Goal: Contribute content: Contribute content

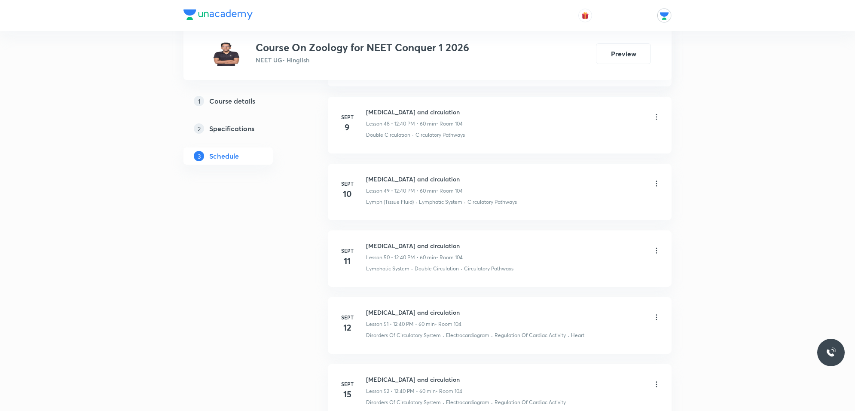
scroll to position [4423, 0]
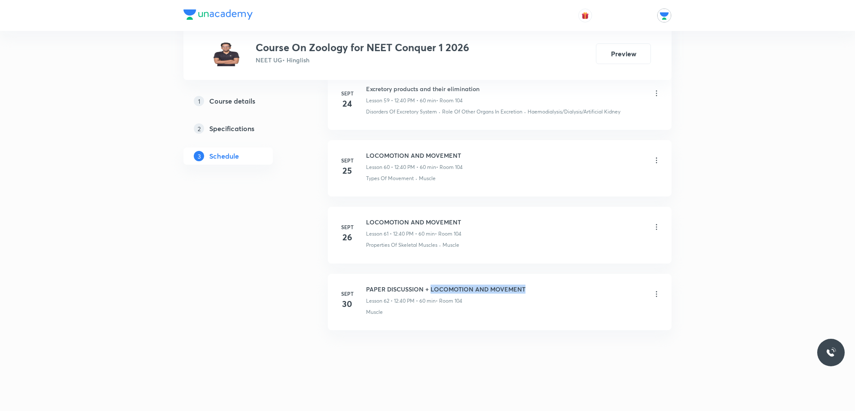
drag, startPoint x: 523, startPoint y: 287, endPoint x: 431, endPoint y: 284, distance: 92.5
click at [431, 285] on h6 "PAPER DISCUSSION + LOCOMOTION AND MOVEMENT" at bounding box center [445, 289] width 159 height 9
copy h6 "LOCOMOTION AND MOVEMENT"
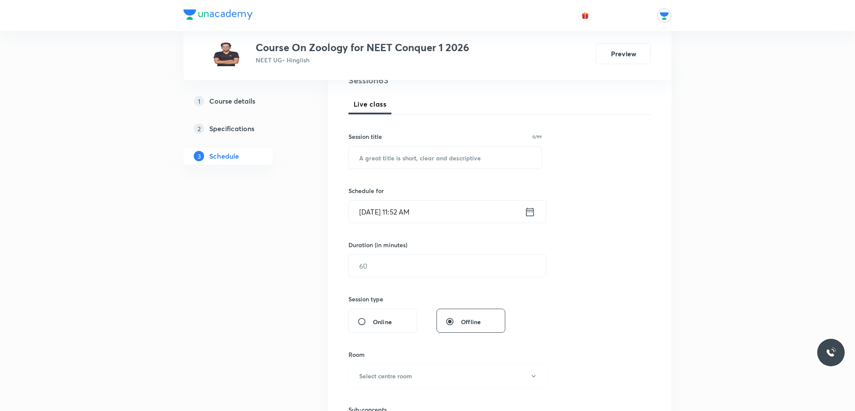
scroll to position [0, 0]
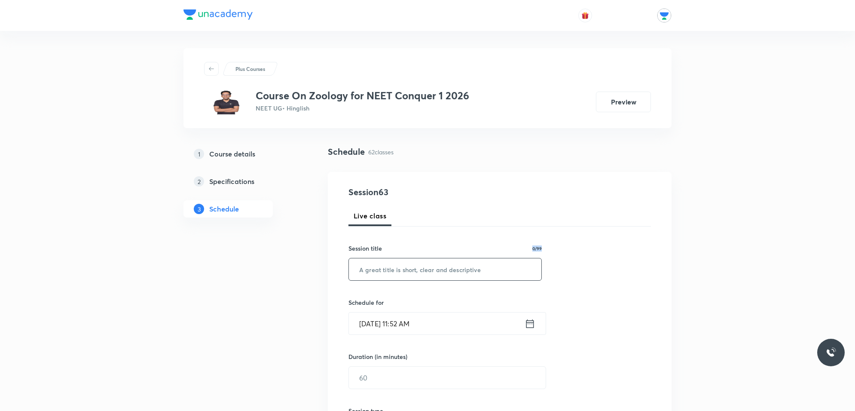
drag, startPoint x: 417, startPoint y: 252, endPoint x: 419, endPoint y: 260, distance: 8.6
click at [419, 259] on div "Session title 0/99 ​" at bounding box center [445, 262] width 193 height 37
click at [421, 261] on input "text" at bounding box center [445, 269] width 193 height 22
paste input "LOCOMOTION AND MOVEMENT"
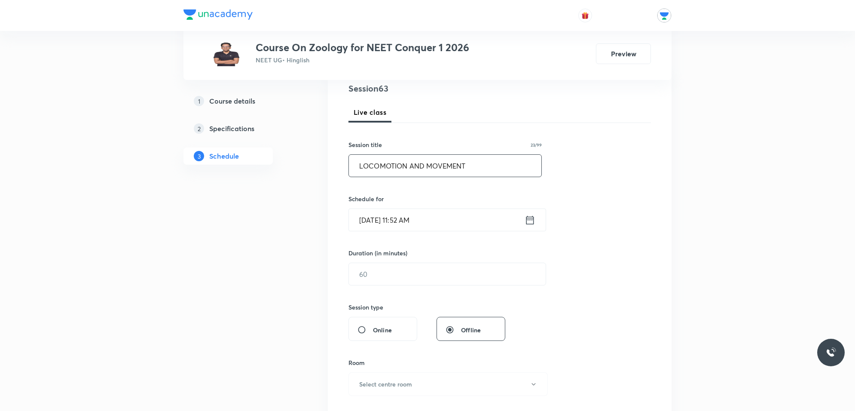
scroll to position [161, 0]
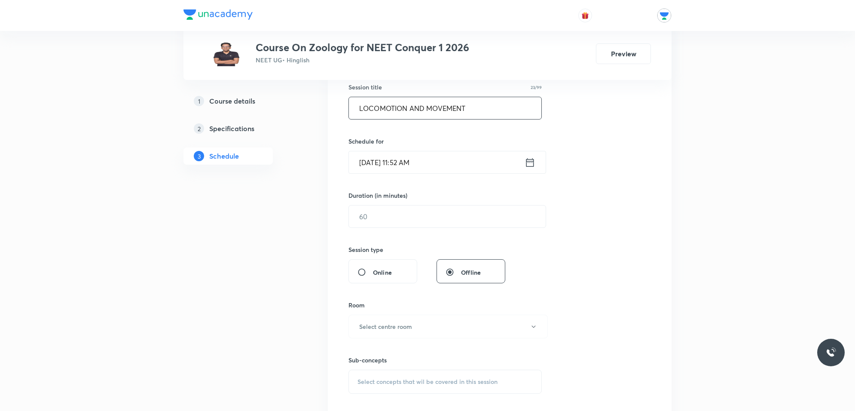
type input "LOCOMOTION AND MOVEMENT"
click at [476, 159] on input "Oct 1, 2025, 11:52 AM" at bounding box center [437, 162] width 176 height 22
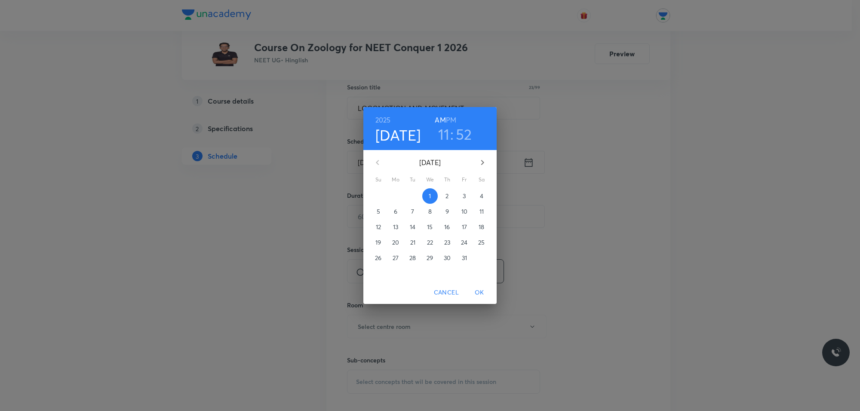
click at [449, 116] on h6 "PM" at bounding box center [451, 120] width 10 height 12
click at [443, 133] on h3 "11" at bounding box center [444, 134] width 12 height 18
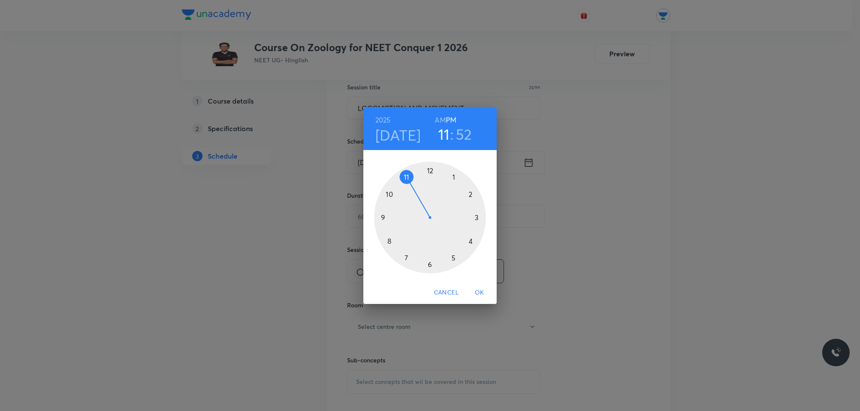
click at [430, 167] on div at bounding box center [430, 218] width 112 height 112
click at [461, 132] on h3 "52" at bounding box center [464, 134] width 16 height 18
click at [389, 239] on div at bounding box center [430, 218] width 112 height 112
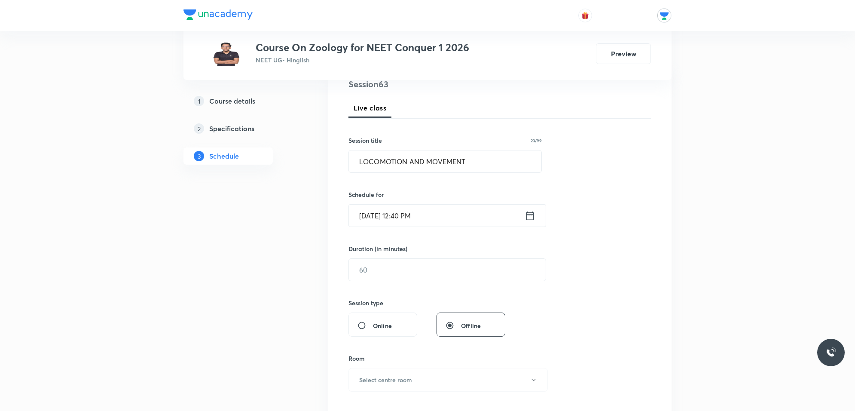
scroll to position [107, 0]
click at [396, 209] on input "Oct 1, 2025, 12:40 PM" at bounding box center [437, 216] width 176 height 22
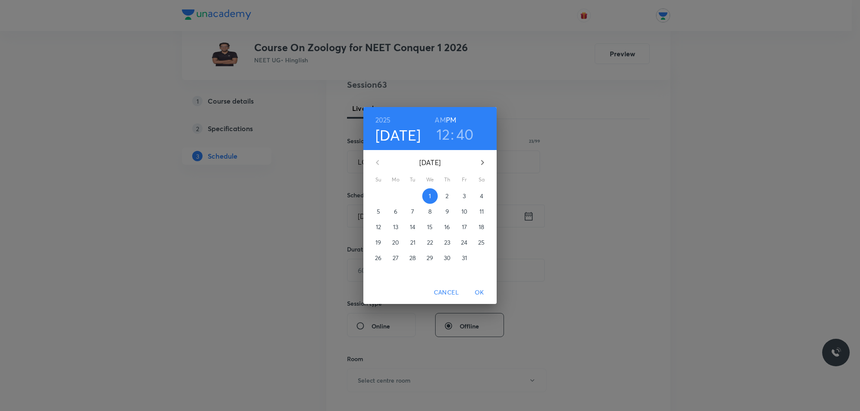
click at [322, 253] on div "2025 Oct 1 12 : 40 AM PM October 2025 Su Mo Tu We Th Fr Sa 28 29 30 1 2 3 4 5 6…" at bounding box center [430, 205] width 860 height 411
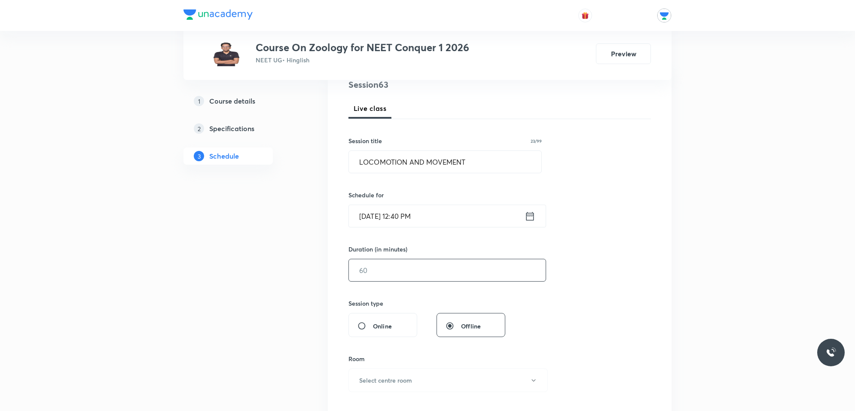
click at [369, 271] on input "text" at bounding box center [447, 270] width 197 height 22
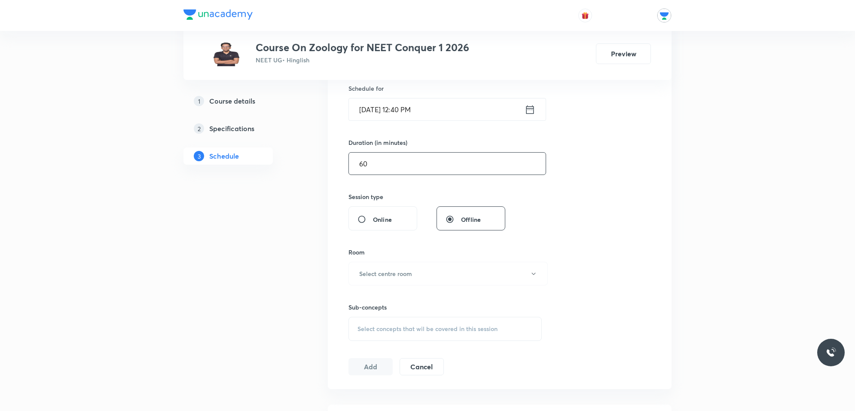
scroll to position [215, 0]
type input "60"
click at [372, 259] on div "Room Select centre room" at bounding box center [445, 266] width 193 height 38
click at [387, 277] on h6 "Select centre room" at bounding box center [385, 272] width 53 height 9
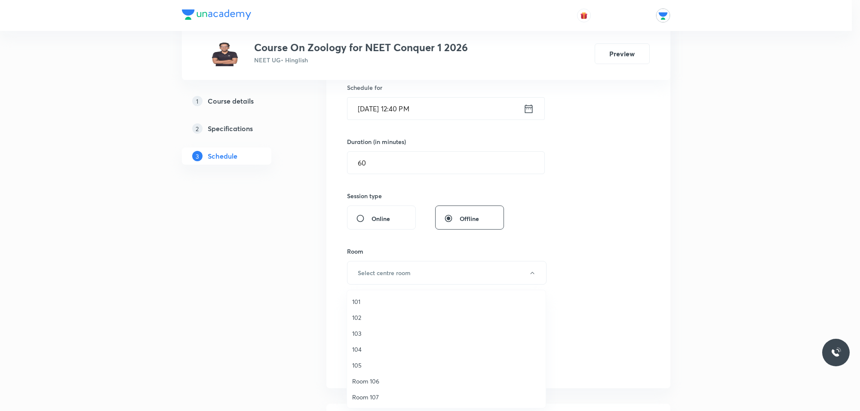
click at [358, 347] on span "104" at bounding box center [446, 349] width 188 height 9
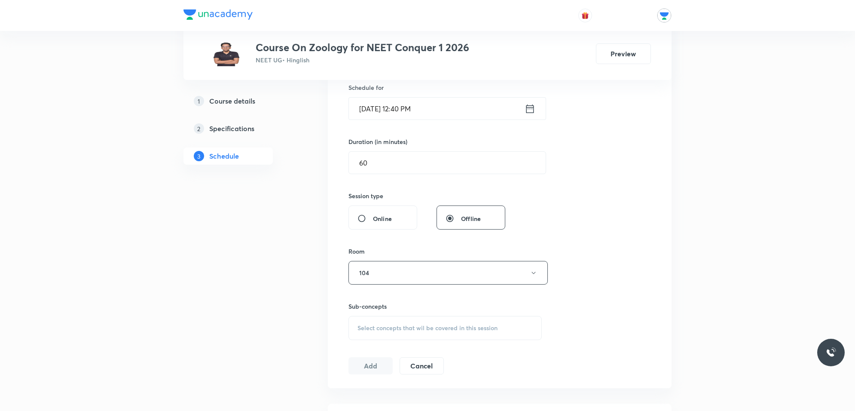
click at [391, 323] on div "Select concepts that wil be covered in this session" at bounding box center [445, 328] width 193 height 24
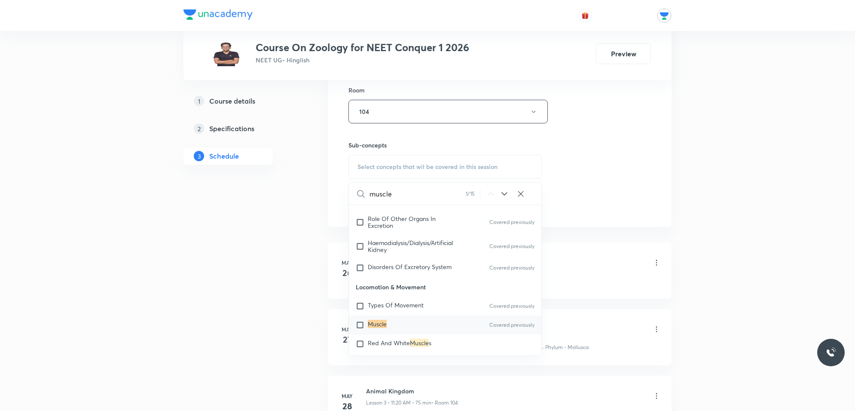
scroll to position [1412, 0]
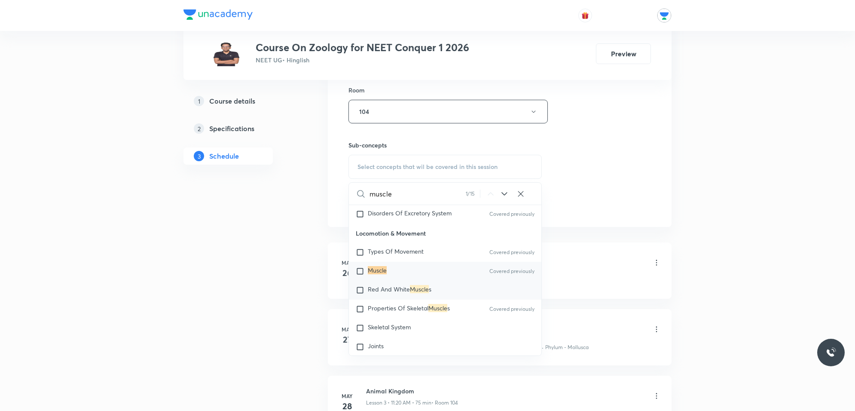
type input "muscle"
click at [362, 286] on input "checkbox" at bounding box center [362, 290] width 12 height 9
checkbox input "true"
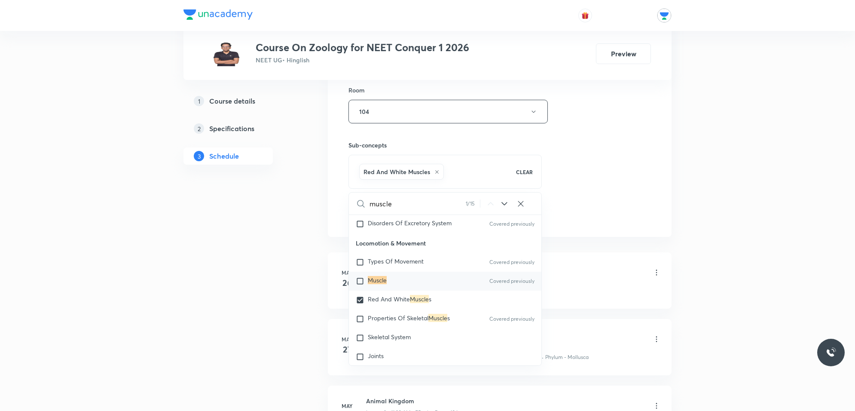
click at [595, 190] on div "Session 63 Live class Session title 23/99 LOCOMOTION AND MOVEMENT ​ Schedule fo…" at bounding box center [500, 16] width 303 height 413
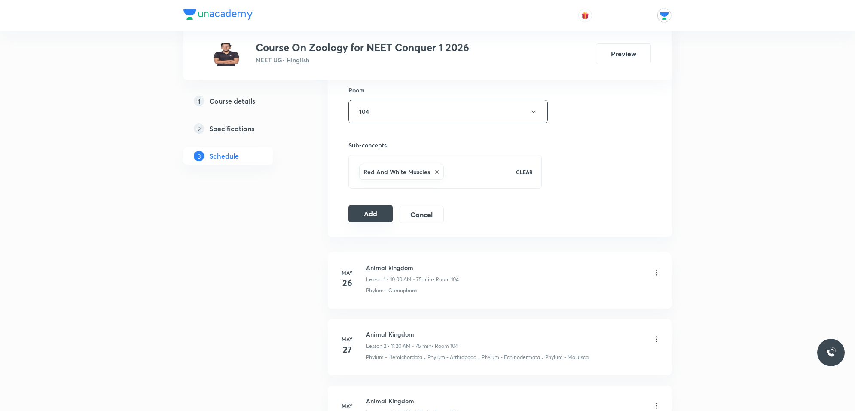
click at [383, 209] on button "Add" at bounding box center [371, 213] width 44 height 17
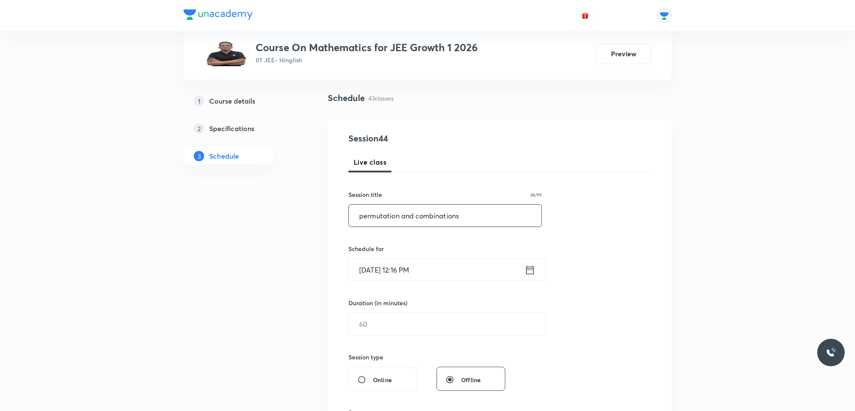
type input "permutation and combinations"
click at [450, 267] on input "Oct 1, 2025, 12:16 PM" at bounding box center [437, 270] width 176 height 22
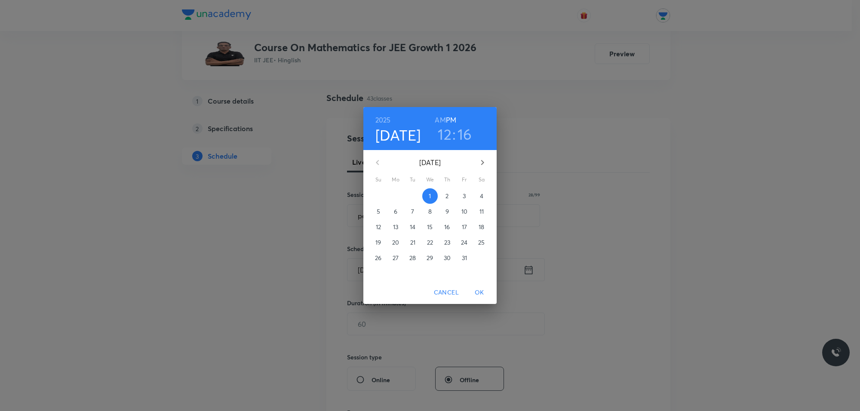
click at [444, 136] on h3 "12" at bounding box center [445, 134] width 14 height 18
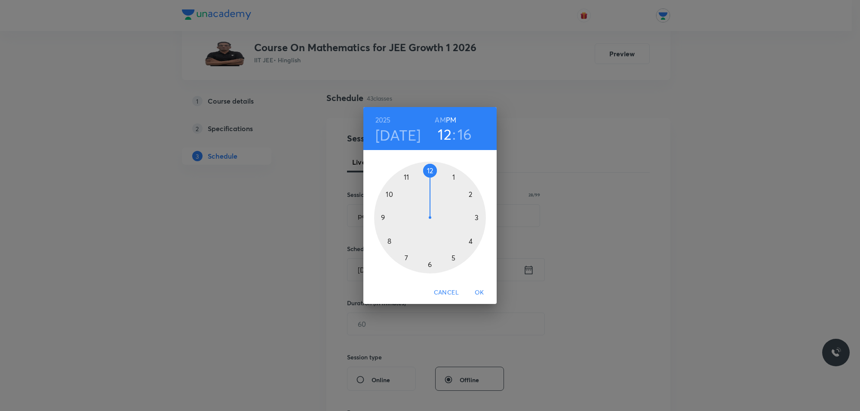
click at [453, 175] on div at bounding box center [430, 218] width 112 height 112
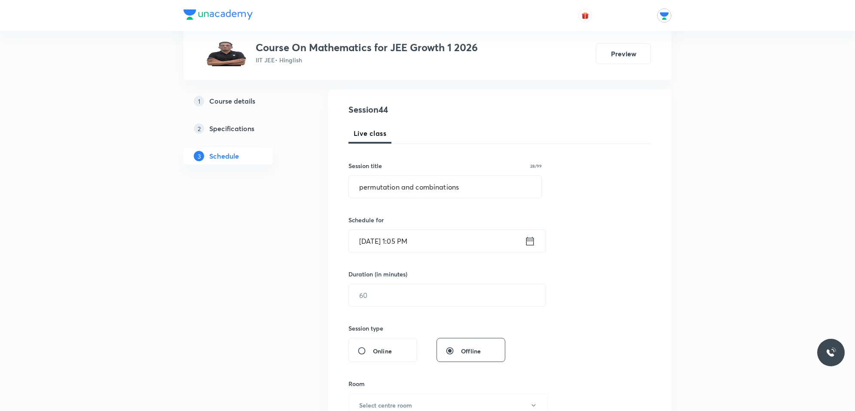
scroll to position [107, 0]
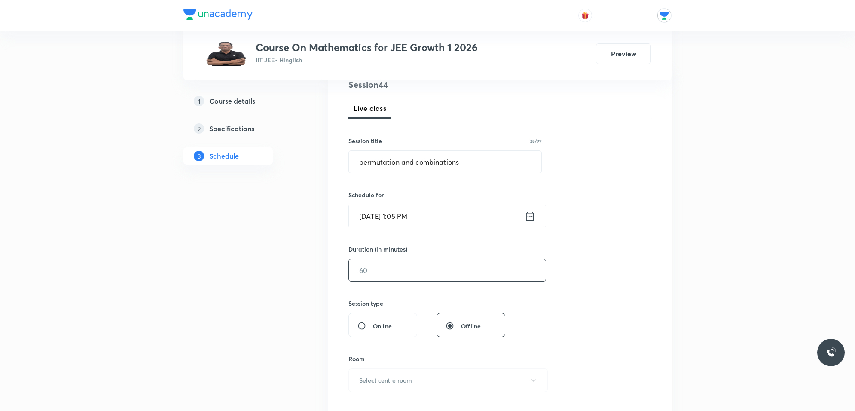
click at [423, 269] on input "text" at bounding box center [447, 270] width 197 height 22
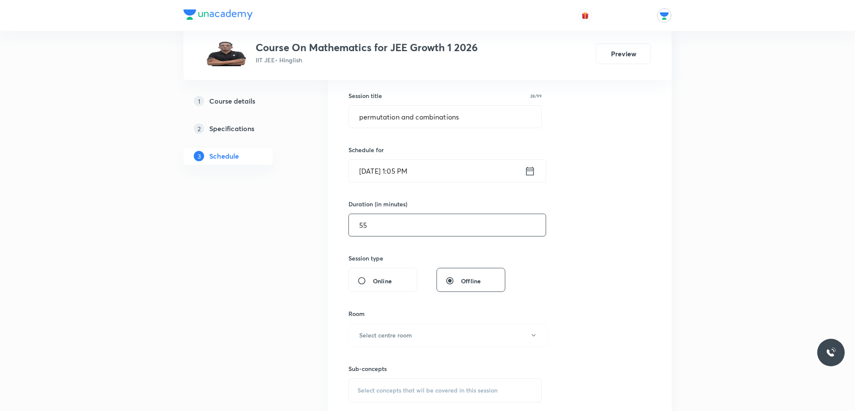
scroll to position [215, 0]
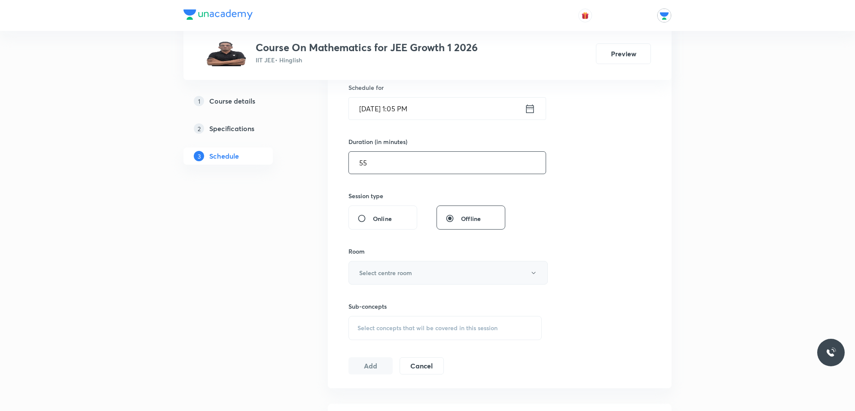
type input "55"
click at [426, 269] on button "Select centre room" at bounding box center [448, 273] width 199 height 24
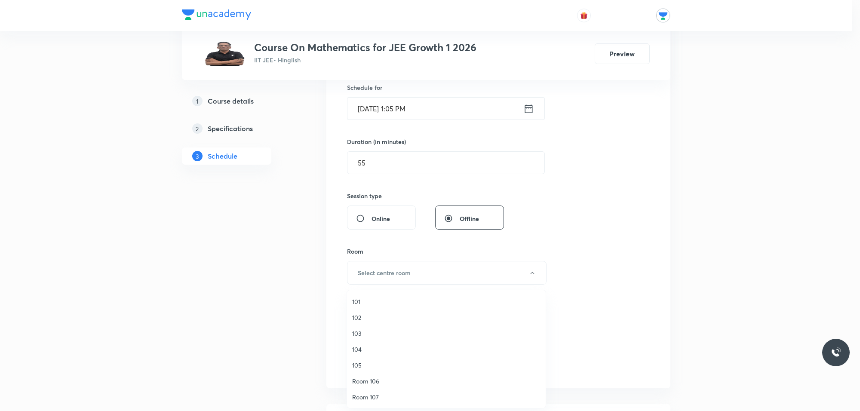
click at [377, 377] on span "Room 106" at bounding box center [446, 381] width 188 height 9
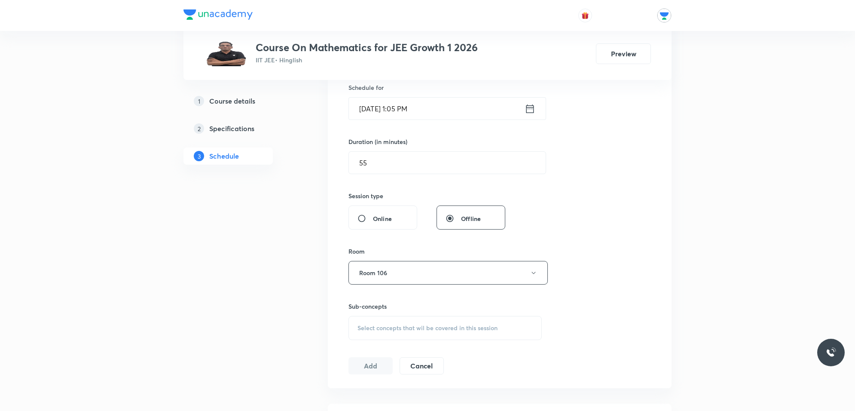
click at [398, 325] on span "Select concepts that wil be covered in this session" at bounding box center [428, 328] width 140 height 7
click at [410, 325] on span "Select concepts that wil be covered in this session" at bounding box center [428, 328] width 140 height 7
click at [429, 357] on input "text" at bounding box center [456, 355] width 172 height 22
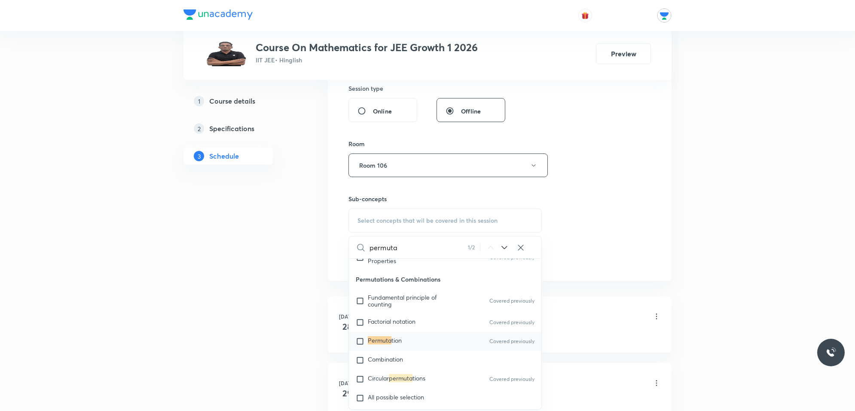
scroll to position [1702, 0]
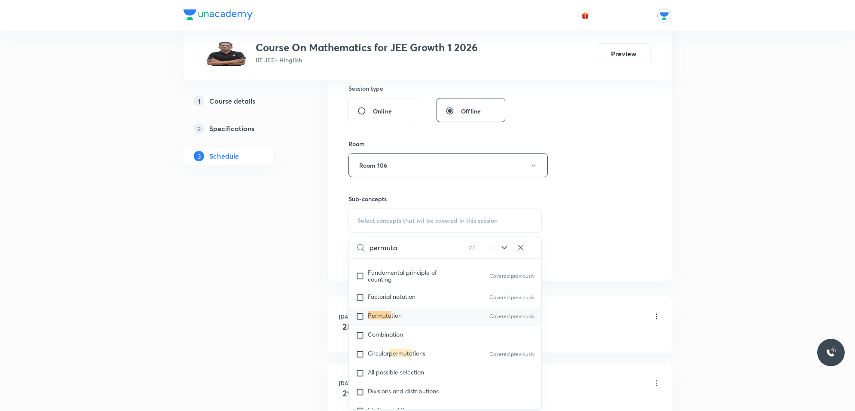
type input "permuta"
click at [359, 317] on input "checkbox" at bounding box center [362, 316] width 12 height 9
checkbox input "true"
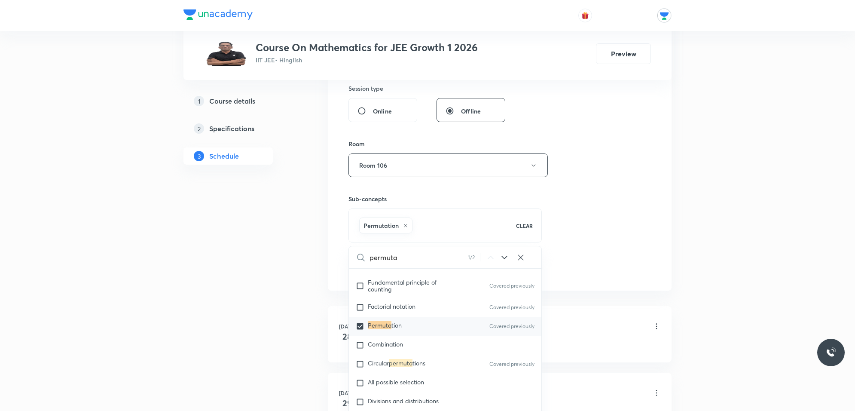
click at [566, 227] on div "Session 44 Live class Session title 28/99 permutation and combinations ​ Schedu…" at bounding box center [500, 69] width 303 height 413
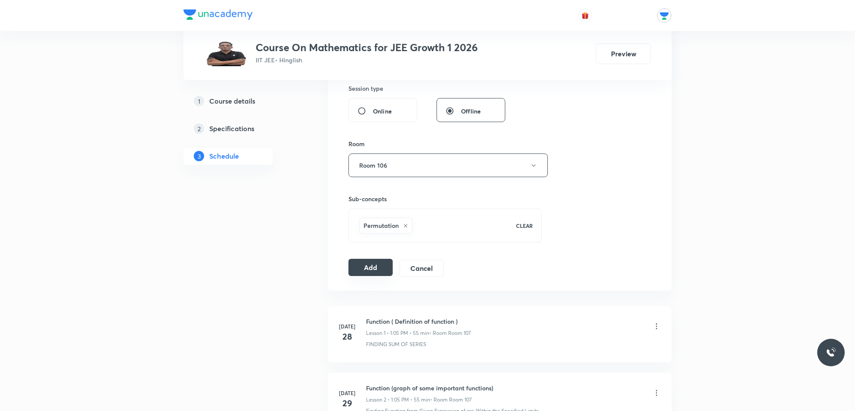
click at [357, 274] on button "Add" at bounding box center [371, 267] width 44 height 17
click at [379, 273] on button "Add" at bounding box center [371, 267] width 44 height 17
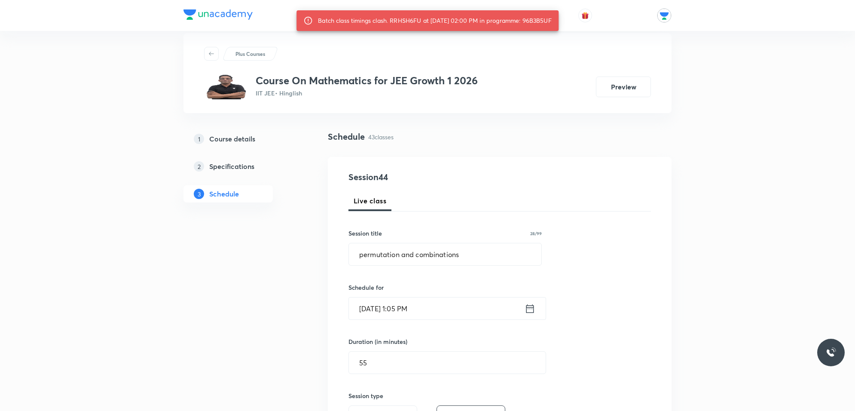
scroll to position [107, 0]
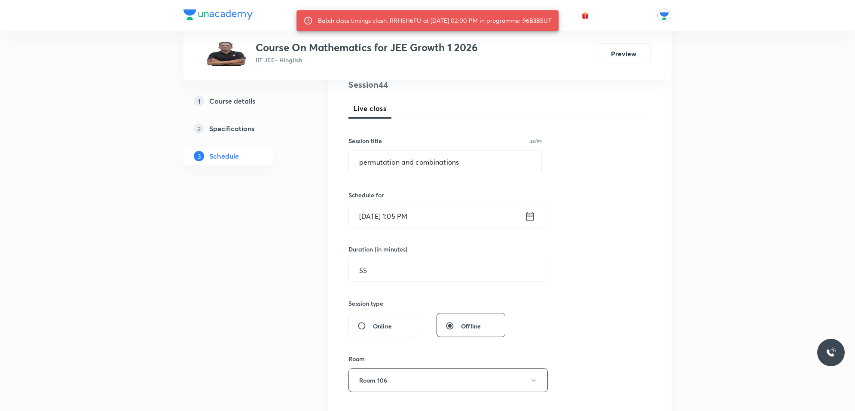
click at [444, 209] on input "Oct 1, 2025, 1:05 PM" at bounding box center [437, 216] width 176 height 22
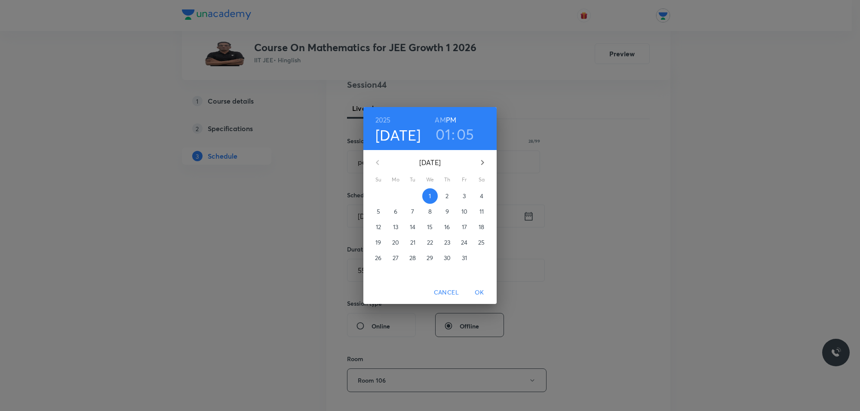
click at [470, 135] on h3 "05" at bounding box center [465, 134] width 18 height 18
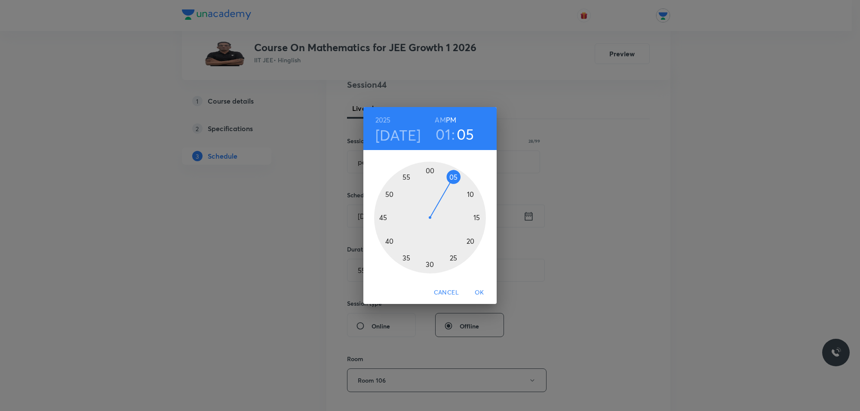
click at [430, 169] on div at bounding box center [430, 218] width 112 height 112
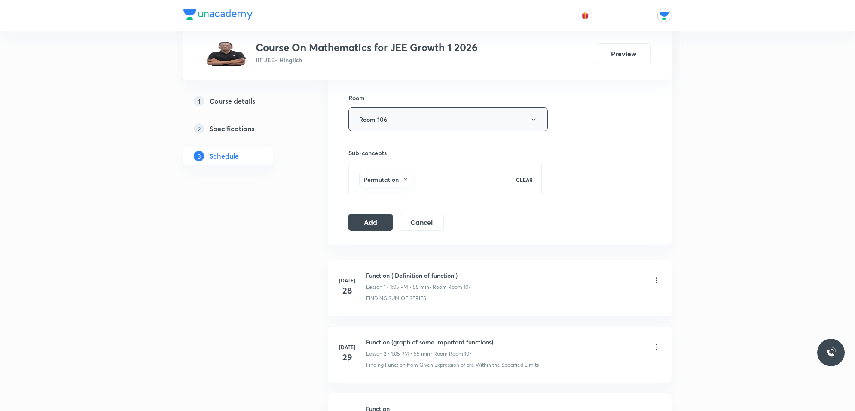
scroll to position [376, 0]
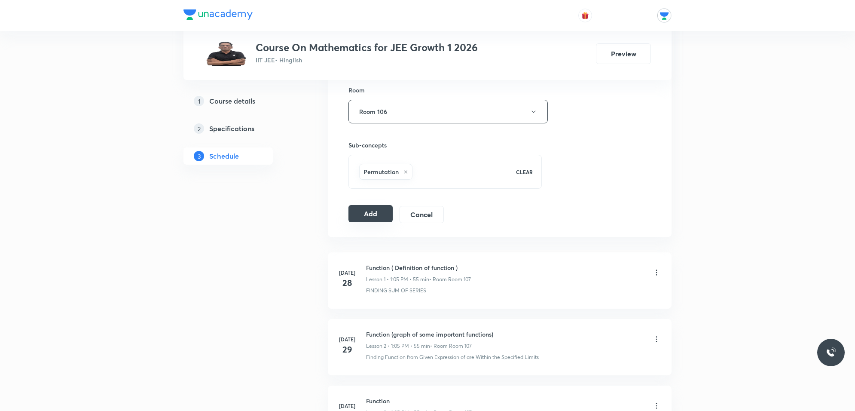
click at [374, 214] on button "Add" at bounding box center [371, 213] width 44 height 17
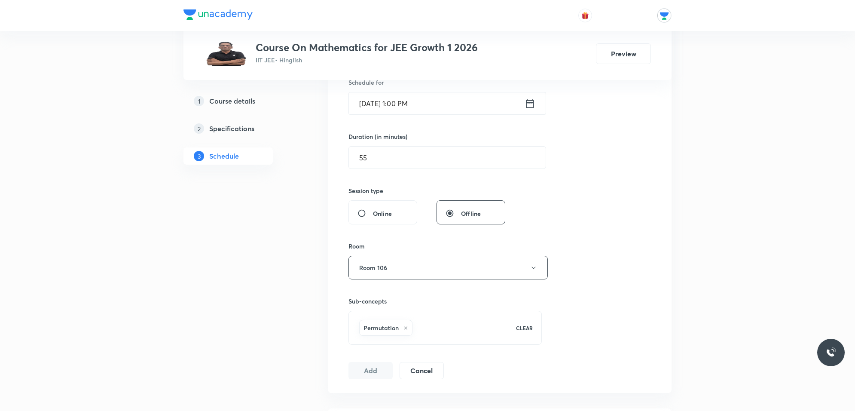
scroll to position [161, 0]
